Goal: Task Accomplishment & Management: Use online tool/utility

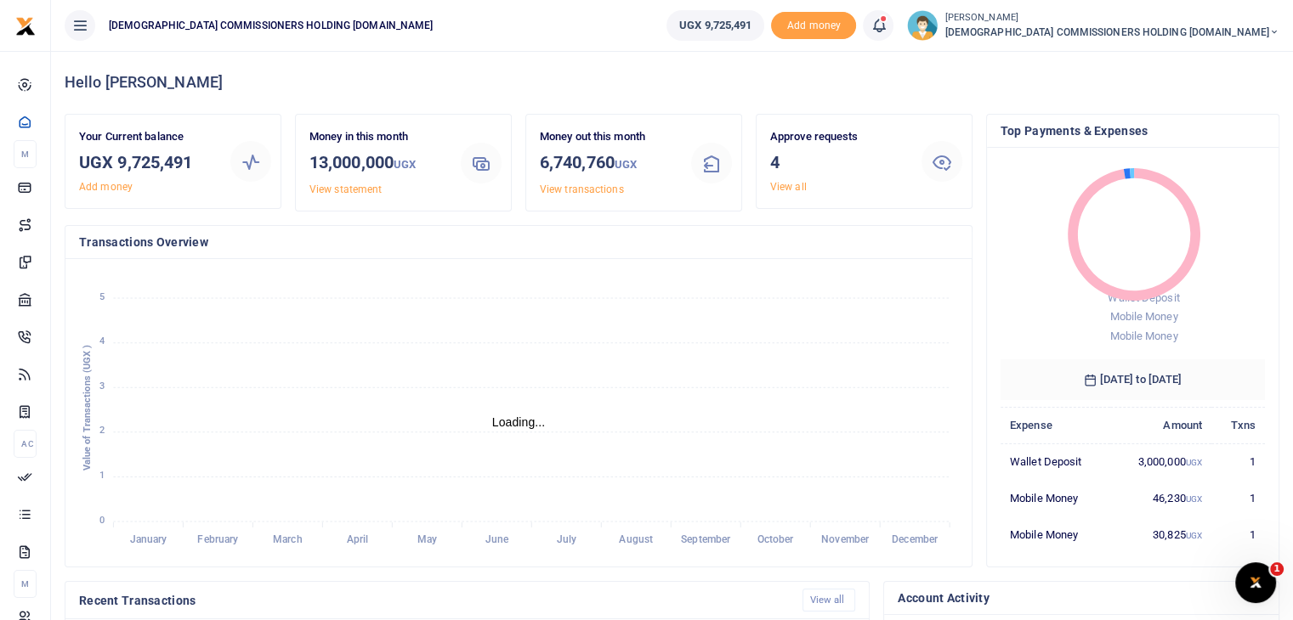
scroll to position [14, 14]
click at [794, 184] on link "View all" at bounding box center [788, 187] width 37 height 12
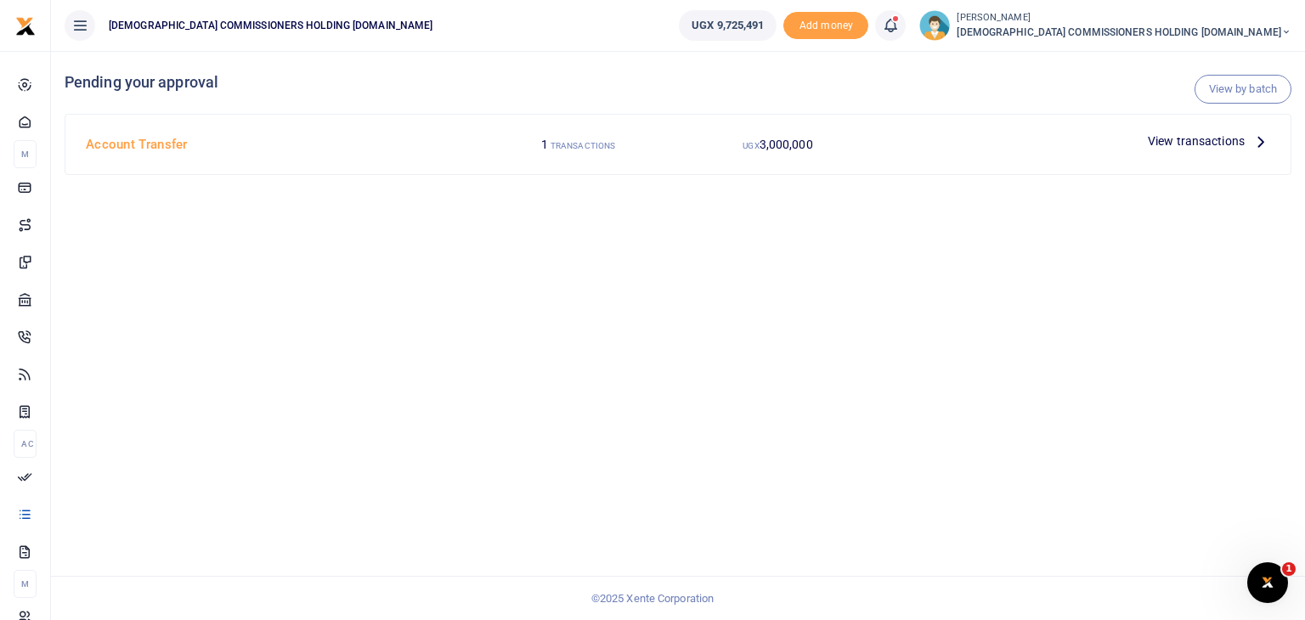
click at [1166, 145] on span "View transactions" at bounding box center [1196, 141] width 97 height 19
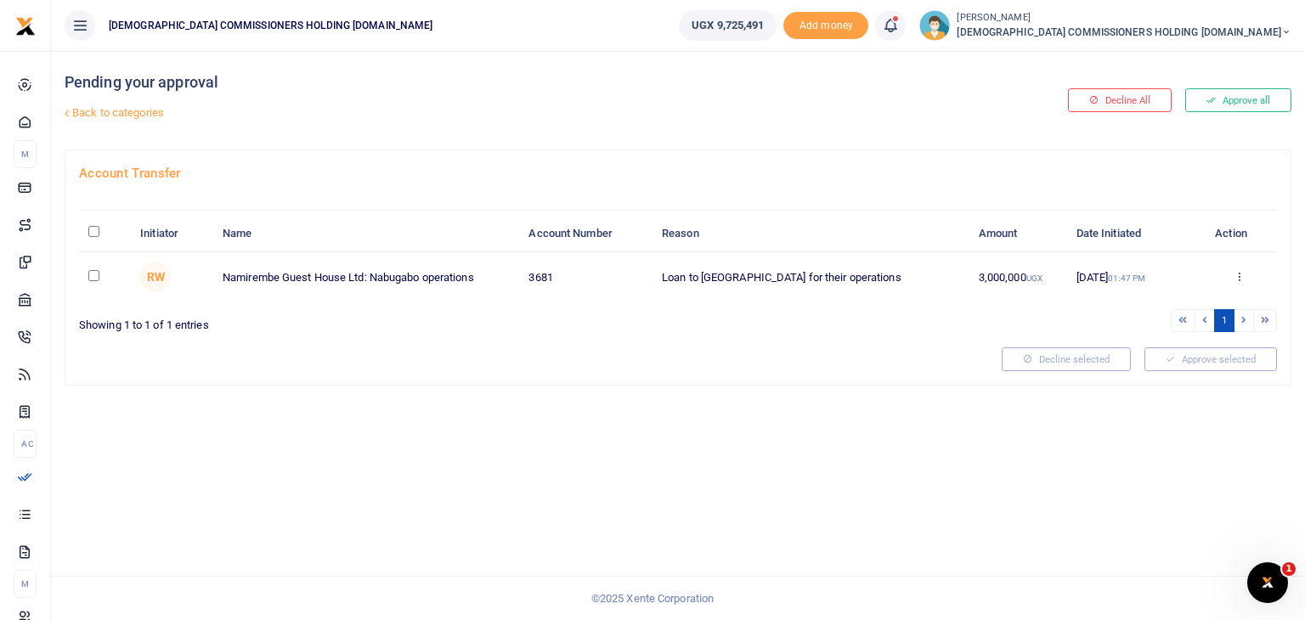
click at [95, 275] on input "checkbox" at bounding box center [93, 275] width 11 height 11
checkbox input "true"
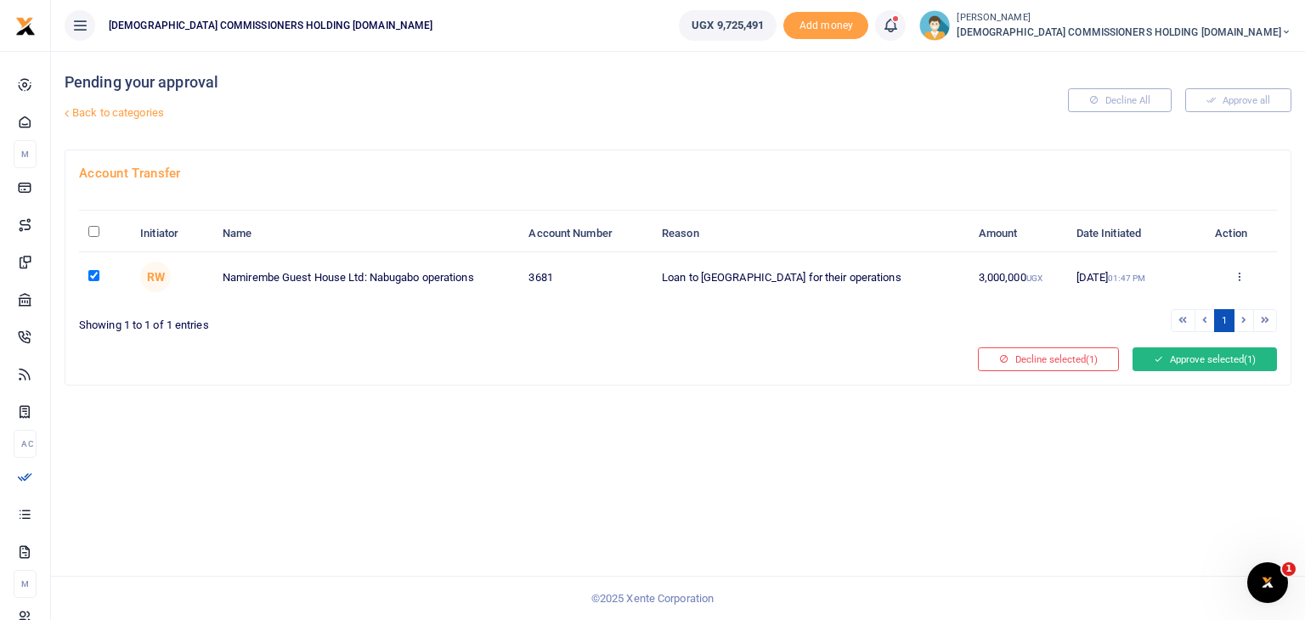
click at [1234, 360] on button "Approve selected (1)" at bounding box center [1205, 360] width 144 height 24
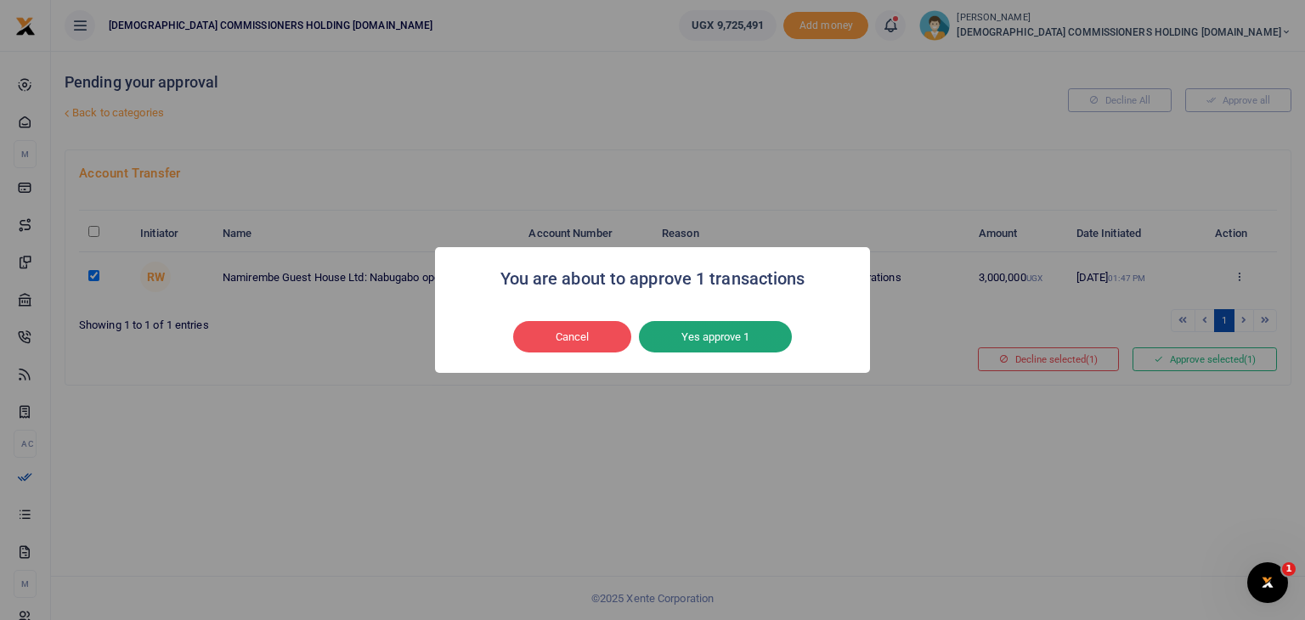
click at [733, 325] on button "Yes approve 1" at bounding box center [715, 337] width 153 height 32
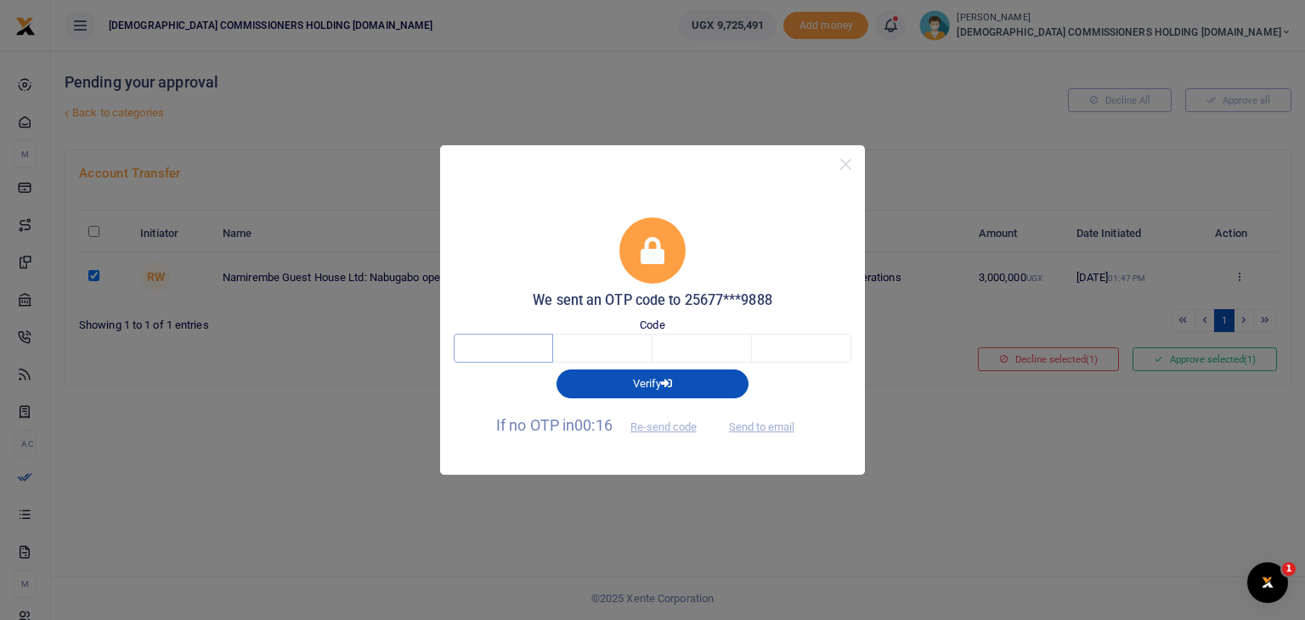
click at [508, 353] on input "text" at bounding box center [503, 348] width 99 height 29
type input "4"
type input "8"
type input "9"
type input "5"
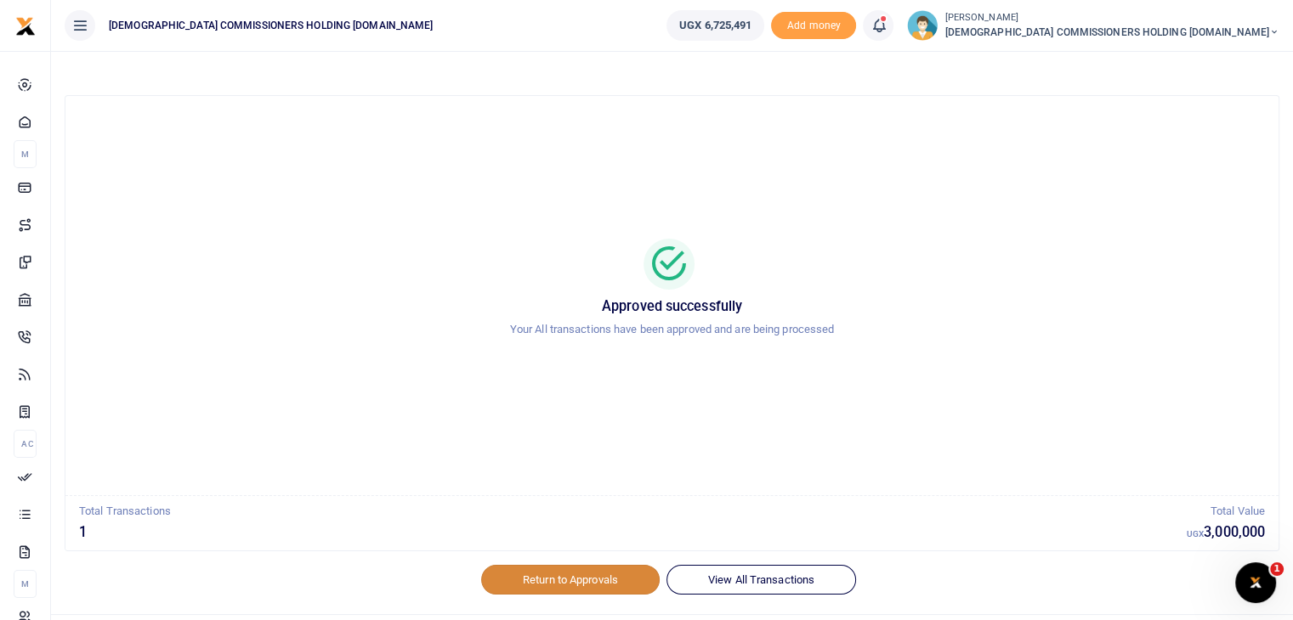
click at [602, 579] on link "Return to Approvals" at bounding box center [570, 579] width 178 height 29
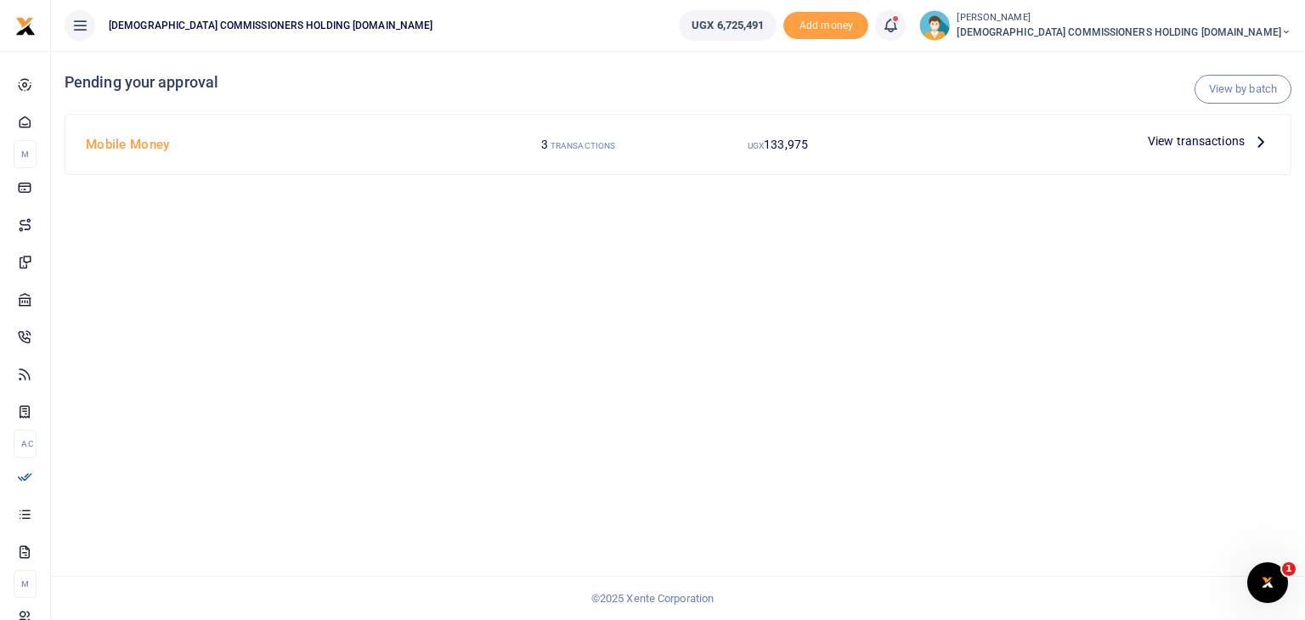
click at [1181, 149] on span "View transactions" at bounding box center [1196, 141] width 97 height 19
